Goal: Transaction & Acquisition: Purchase product/service

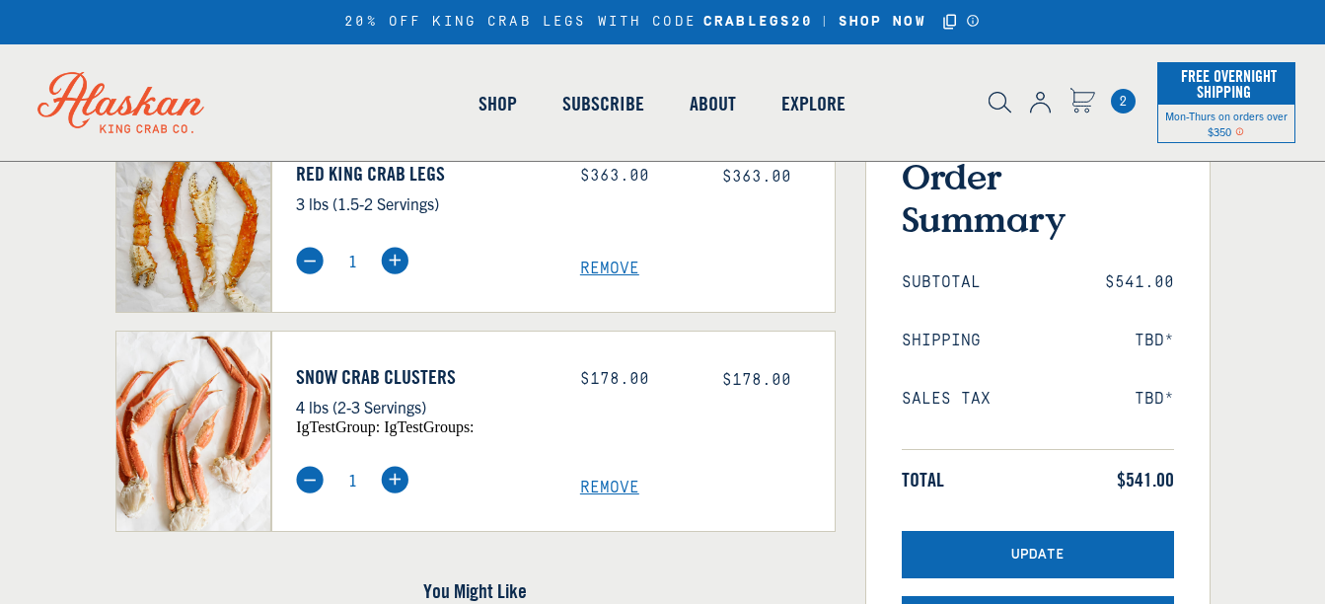
click at [611, 489] on span "Remove" at bounding box center [707, 488] width 255 height 19
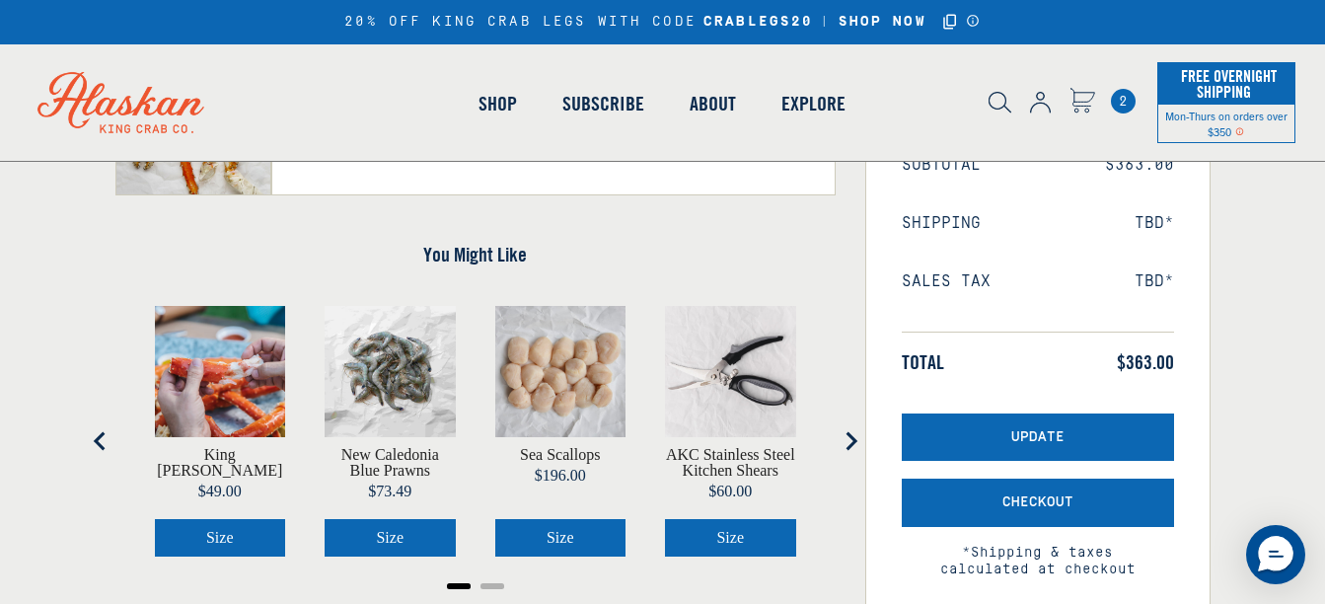
scroll to position [395, 0]
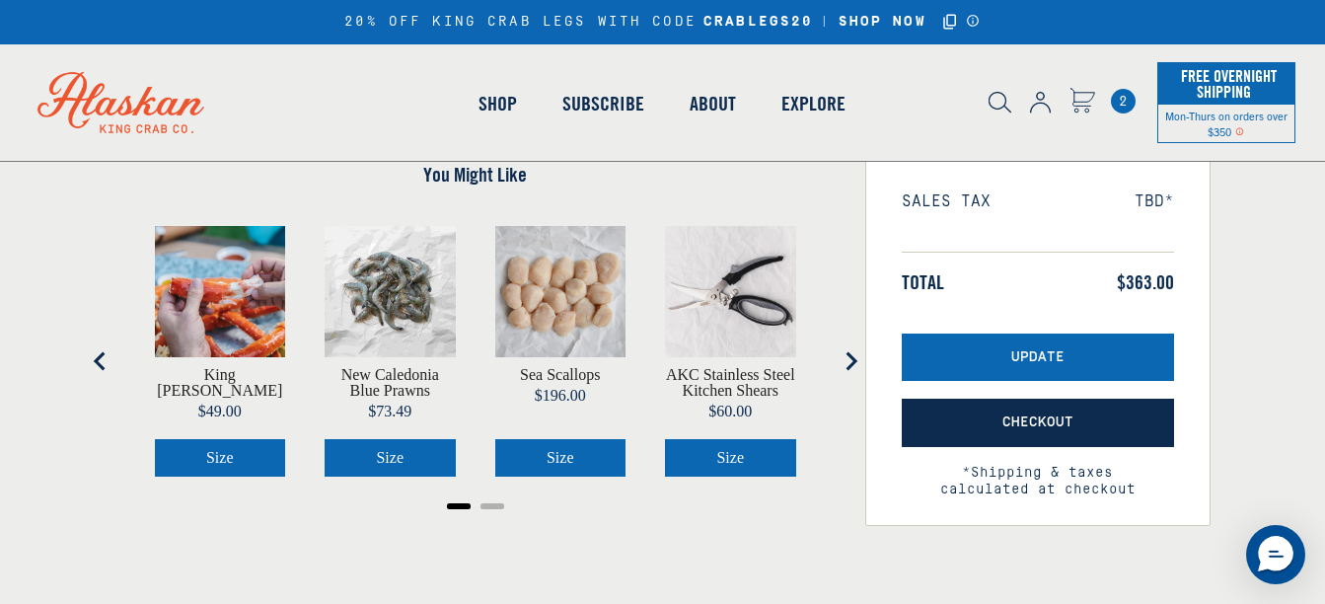
click at [1059, 428] on span "Checkout" at bounding box center [1038, 422] width 71 height 17
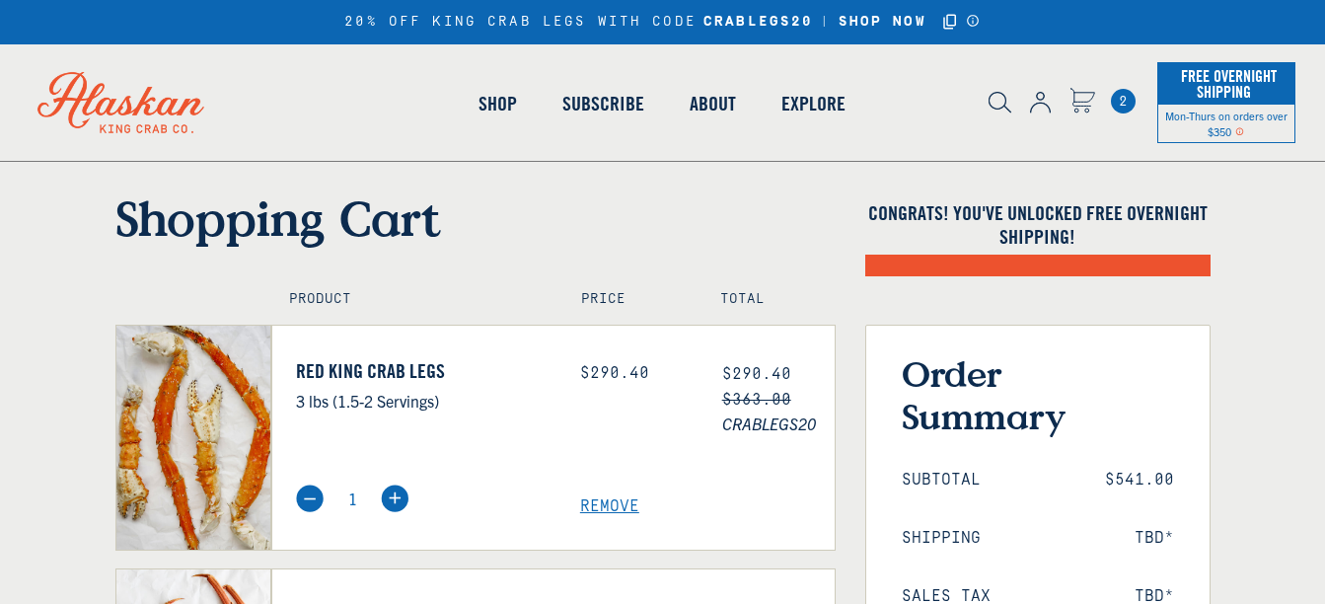
scroll to position [296, 0]
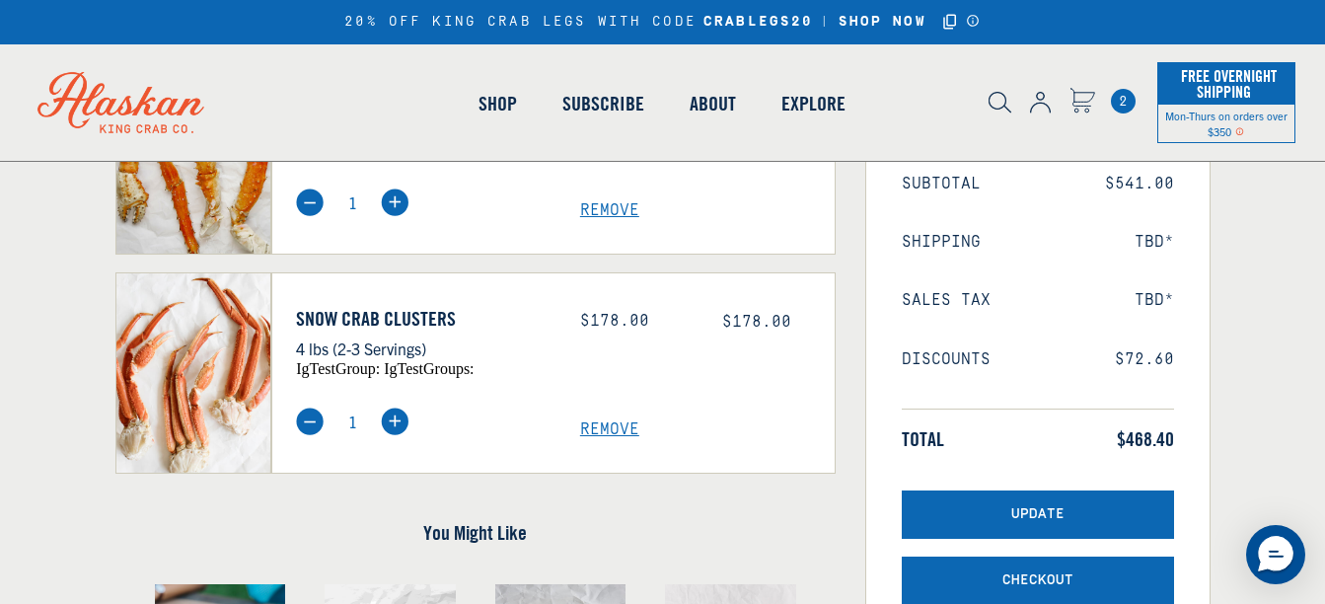
click at [598, 422] on span "Remove" at bounding box center [707, 429] width 255 height 19
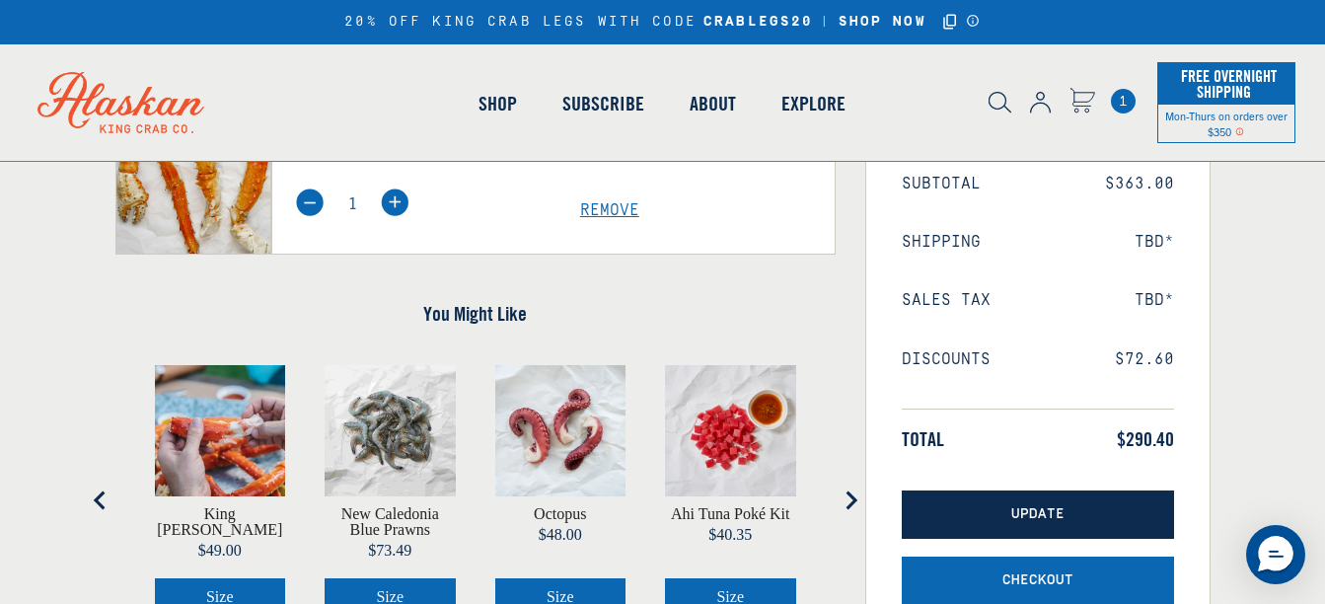
click at [1060, 516] on span "Update" at bounding box center [1037, 514] width 53 height 17
